Goal: Task Accomplishment & Management: Manage account settings

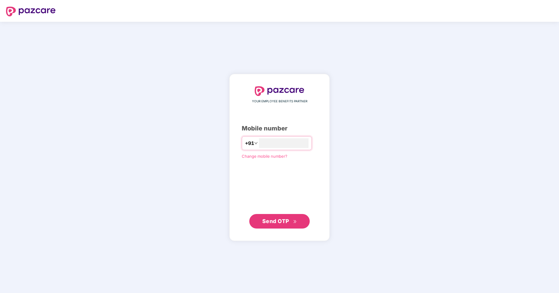
type input "**********"
click at [274, 220] on span "Send OTP" at bounding box center [275, 221] width 27 height 6
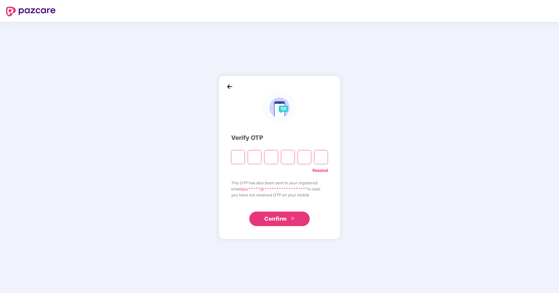
type input "*"
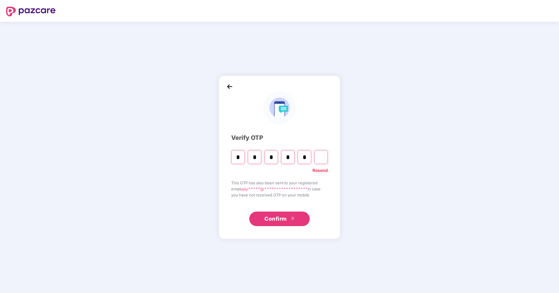
type input "*"
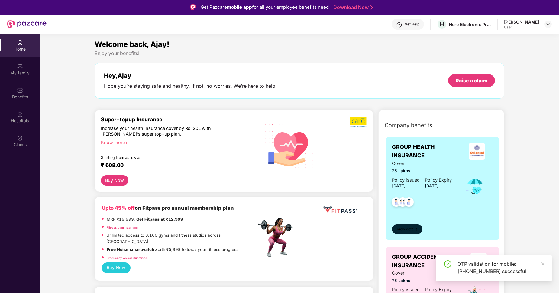
click at [407, 231] on span "View details" at bounding box center [407, 229] width 21 height 6
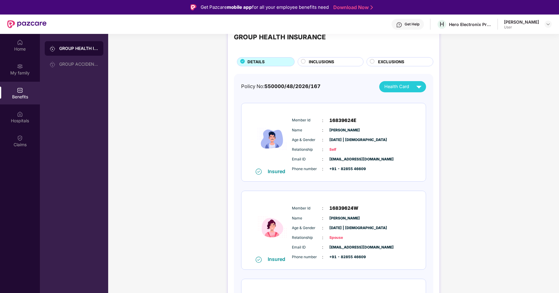
scroll to position [62, 0]
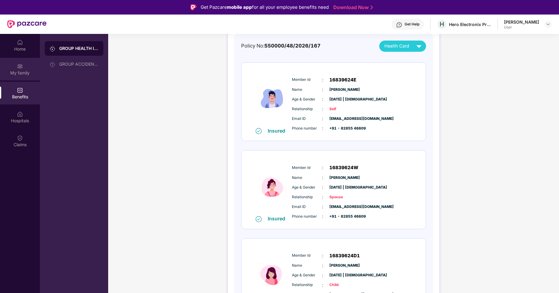
click at [21, 66] on img at bounding box center [20, 66] width 6 height 6
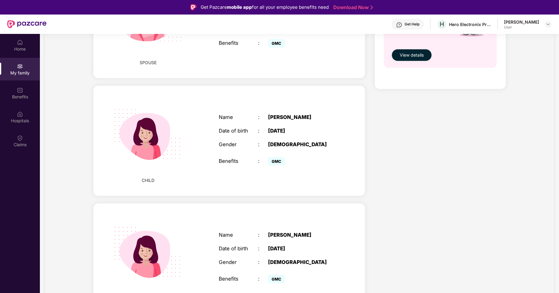
scroll to position [306, 0]
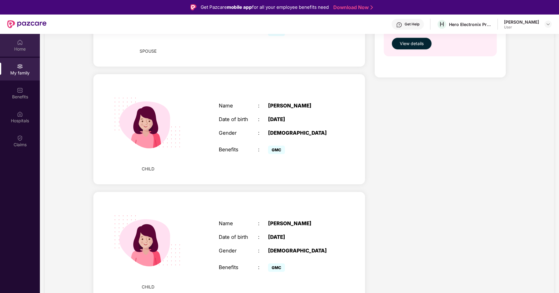
click at [20, 44] on img at bounding box center [20, 42] width 6 height 6
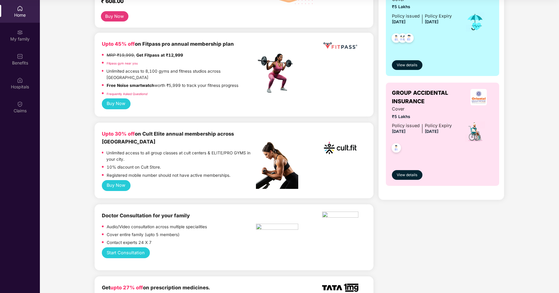
scroll to position [102, 0]
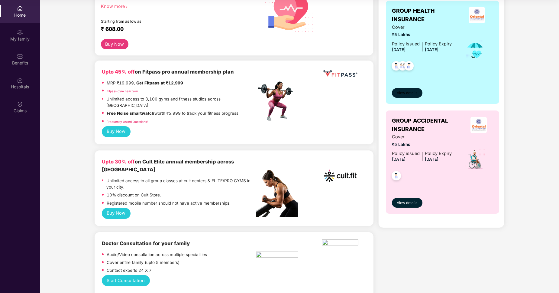
click at [415, 95] on span "View details" at bounding box center [407, 93] width 21 height 6
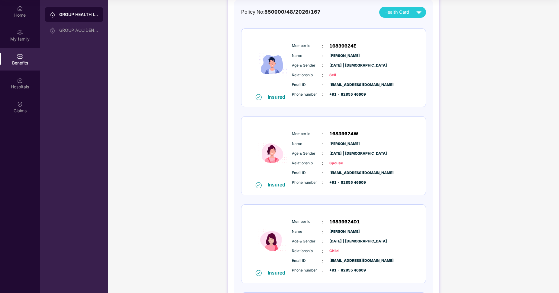
scroll to position [0, 0]
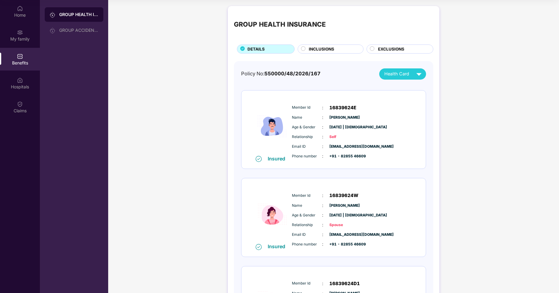
click at [346, 197] on span "16839624W" at bounding box center [343, 195] width 29 height 7
click at [491, 198] on div "GROUP HEALTH INSURANCE DETAILS INCLUSIONS EXCLUSIONS Policy No: 550000/48/2026/…" at bounding box center [333, 236] width 451 height 467
click at [417, 73] on img at bounding box center [419, 74] width 11 height 11
click at [393, 101] on div "[PERSON_NAME]" at bounding box center [403, 99] width 39 height 7
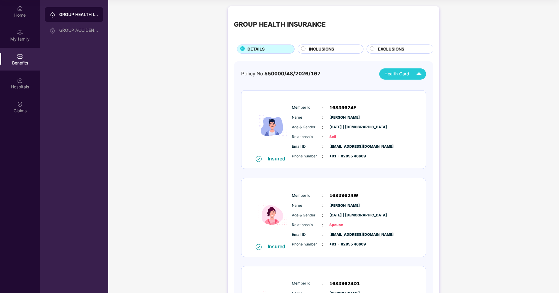
click at [183, 154] on div "GROUP HEALTH INSURANCE DETAILS INCLUSIONS EXCLUSIONS Policy No: 550000/48/2026/…" at bounding box center [333, 236] width 451 height 467
